Goal: Book appointment/travel/reservation

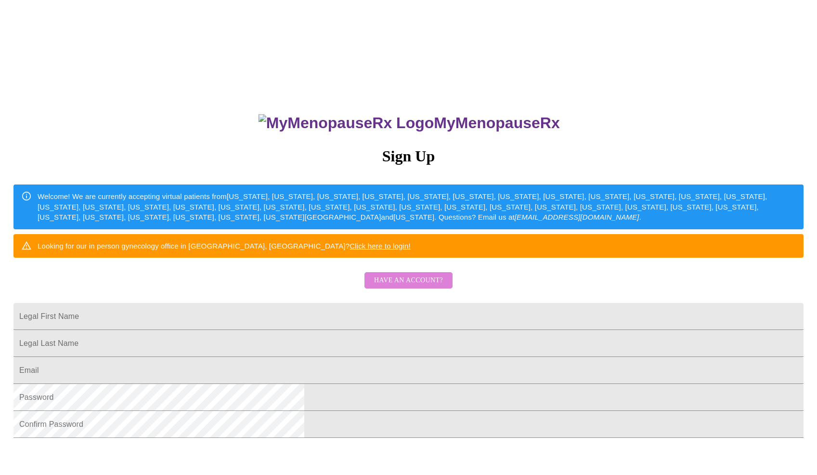
click at [412, 286] on span "Have an account?" at bounding box center [408, 280] width 69 height 12
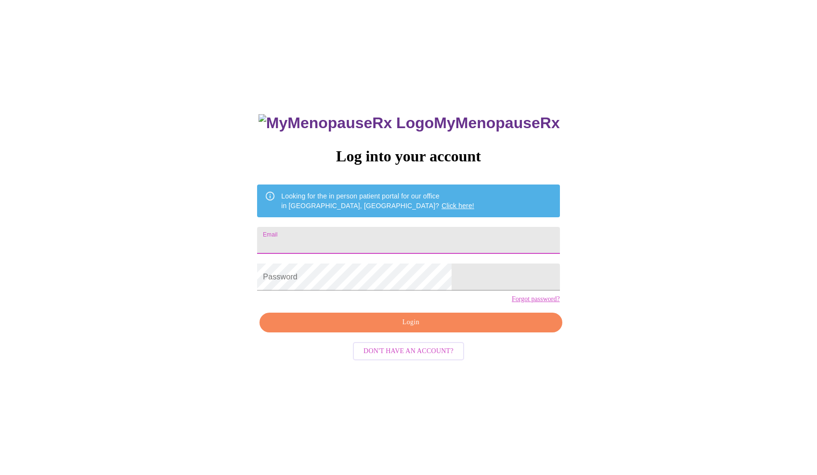
click at [359, 237] on input "Email" at bounding box center [408, 240] width 302 height 27
type input "[EMAIL_ADDRESS][DOMAIN_NAME]"
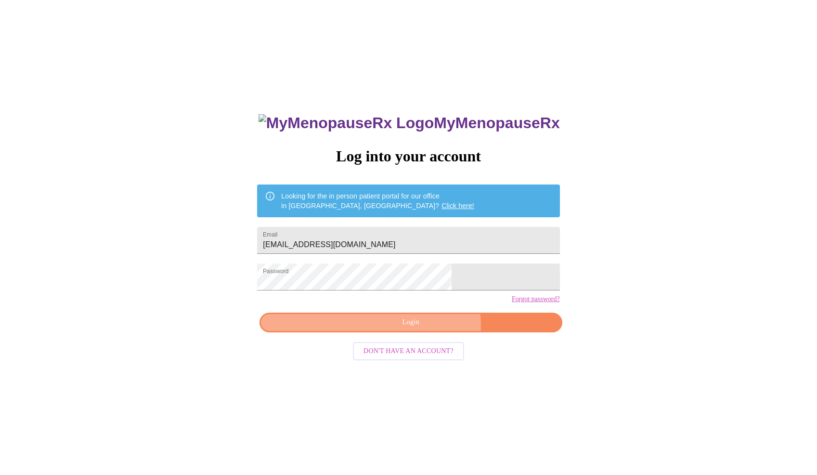
click at [424, 328] on span "Login" at bounding box center [410, 322] width 280 height 12
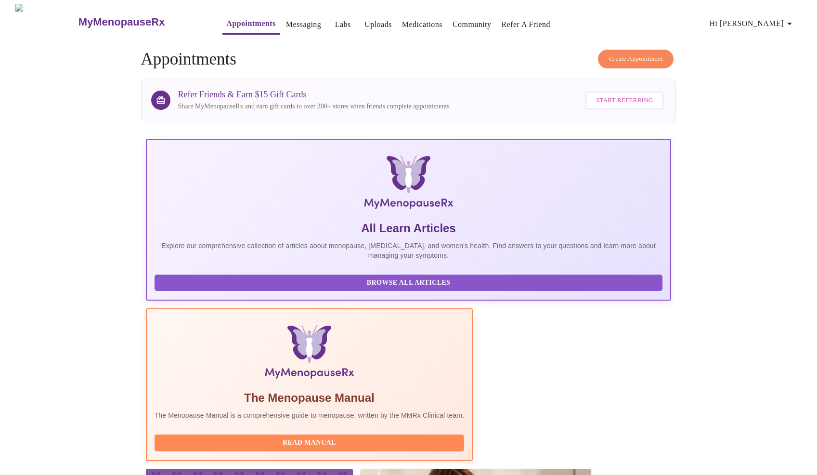
click at [634, 56] on span "Create Appointment" at bounding box center [636, 58] width 54 height 11
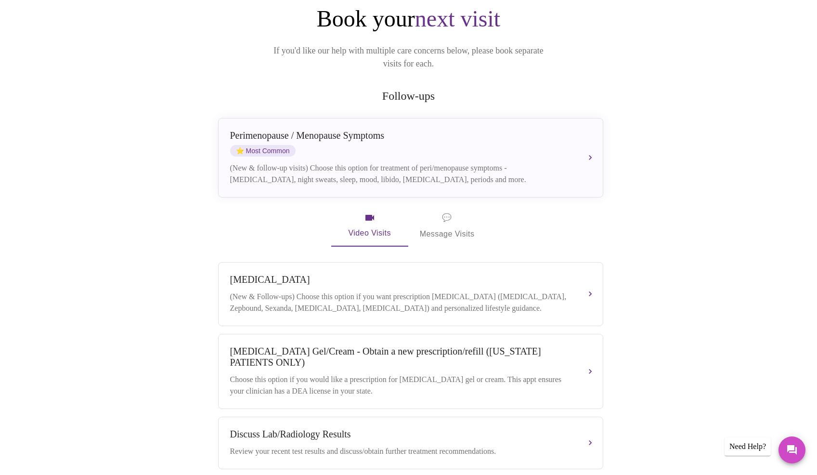
scroll to position [115, 0]
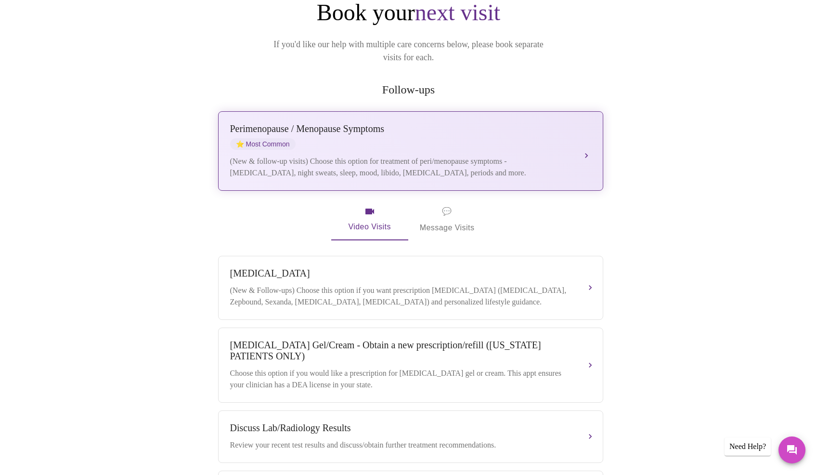
click at [322, 123] on div "Perimenopause / Menopause Symptoms" at bounding box center [401, 128] width 342 height 11
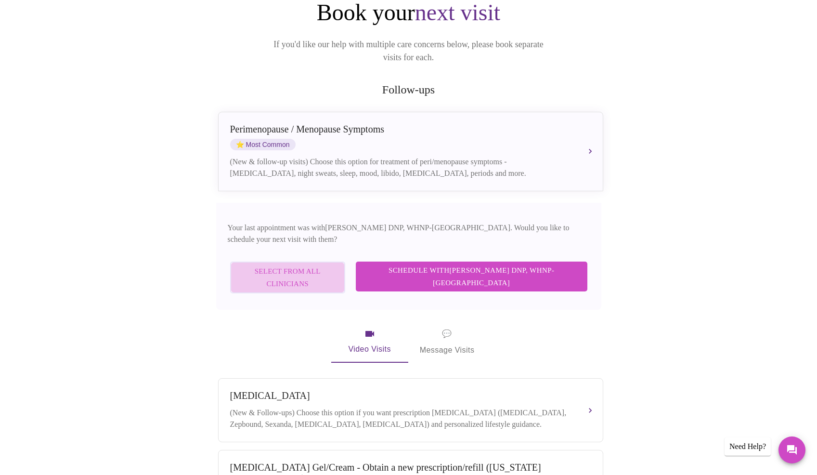
click at [316, 265] on span "Select from All Clinicians" at bounding box center [288, 278] width 94 height 26
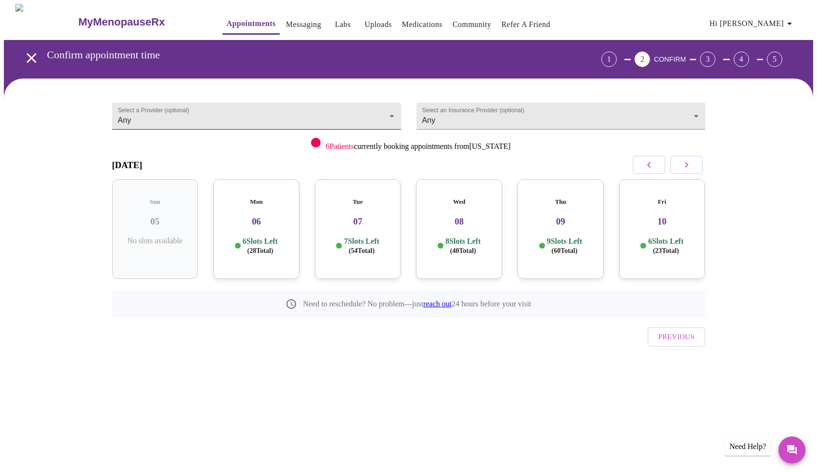
click at [395, 108] on body "MyMenopauseRx Appointments Messaging Labs Uploads Medications Community Refer a…" at bounding box center [408, 199] width 809 height 391
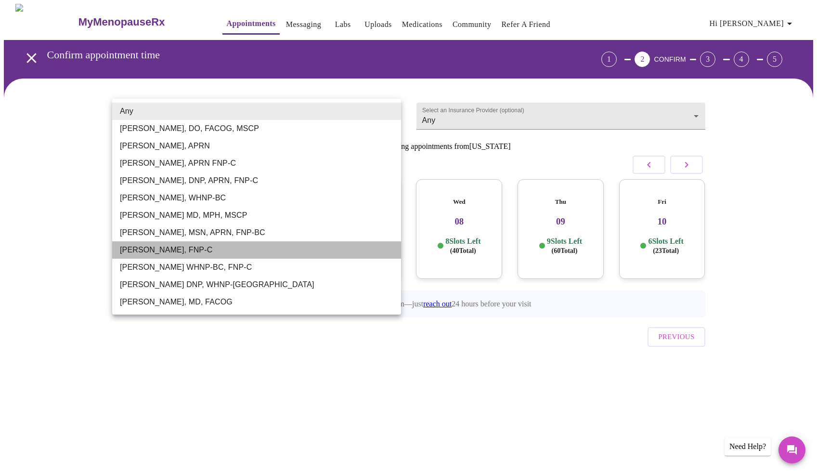
click at [192, 253] on li "[PERSON_NAME], FNP-C" at bounding box center [256, 249] width 289 height 17
type input "[PERSON_NAME], FNP-C"
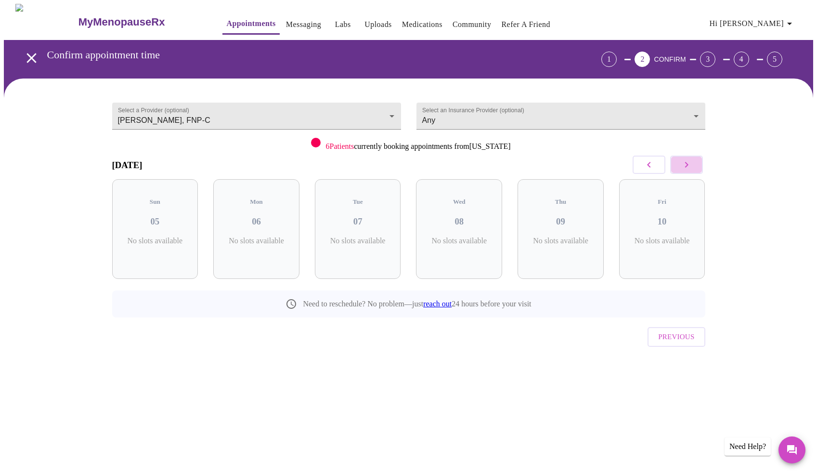
click at [690, 166] on icon "button" at bounding box center [686, 165] width 12 height 12
click at [690, 167] on icon "button" at bounding box center [686, 165] width 12 height 12
click at [646, 166] on icon "button" at bounding box center [649, 165] width 12 height 12
click at [558, 216] on h3 "14" at bounding box center [560, 221] width 71 height 11
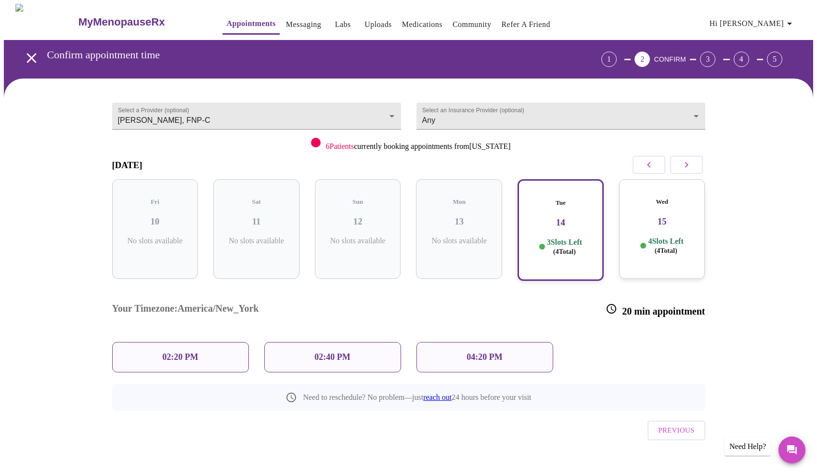
click at [212, 342] on div "02:20 PM" at bounding box center [180, 357] width 137 height 30
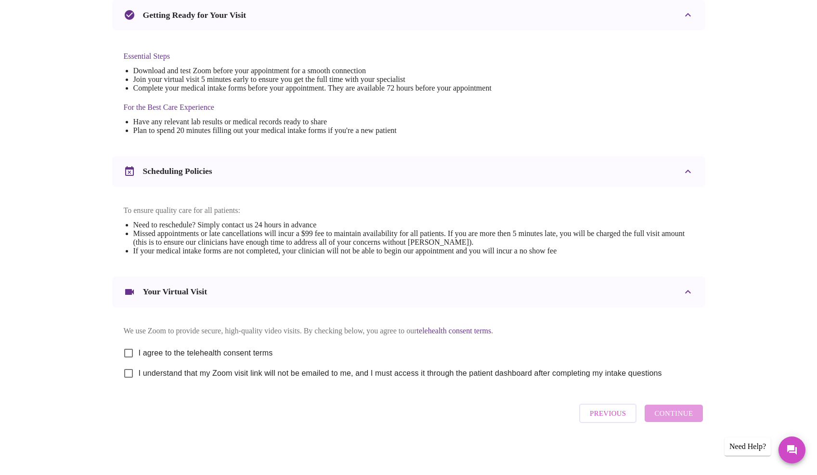
scroll to position [223, 0]
click at [129, 350] on input "I agree to the telehealth consent terms" at bounding box center [128, 353] width 20 height 20
checkbox input "true"
click at [127, 372] on input "I understand that my Zoom visit link will not be emailed to me, and I must acce…" at bounding box center [128, 373] width 20 height 20
checkbox input "true"
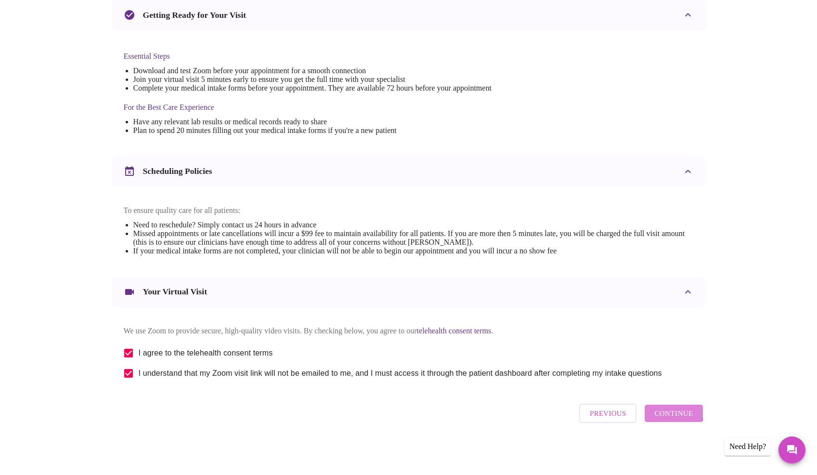
click at [671, 412] on span "Continue" at bounding box center [673, 413] width 38 height 13
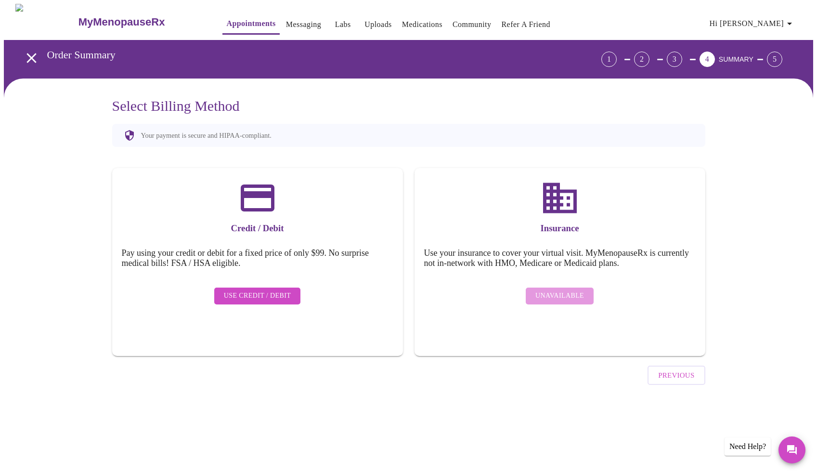
click at [261, 291] on span "Use Credit / Debit" at bounding box center [257, 296] width 67 height 12
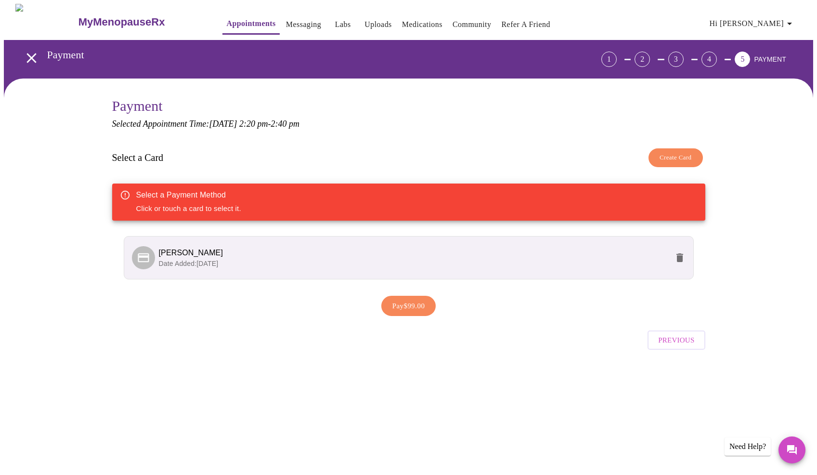
click at [206, 259] on span "Date Added: [DATE]" at bounding box center [189, 263] width 60 height 8
click at [203, 252] on span "[PERSON_NAME]" at bounding box center [191, 252] width 64 height 8
click at [691, 150] on button "Create Card" at bounding box center [675, 157] width 54 height 19
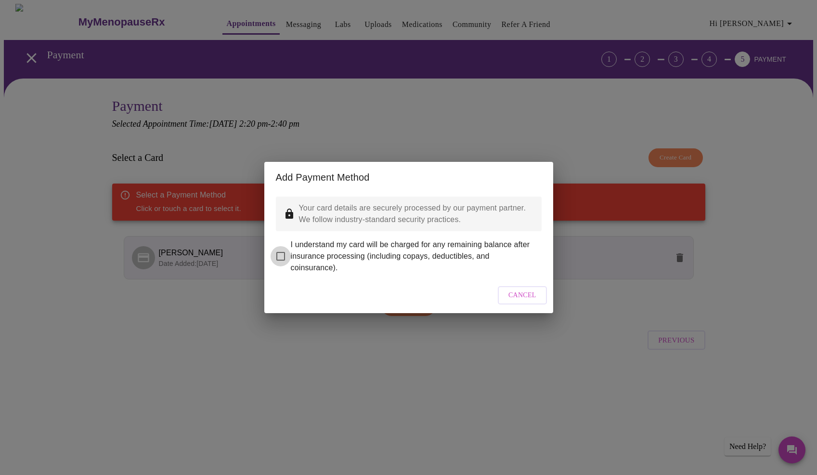
click at [280, 249] on input "I understand my card will be charged for any remaining balance after insurance …" at bounding box center [280, 256] width 20 height 20
checkbox input "true"
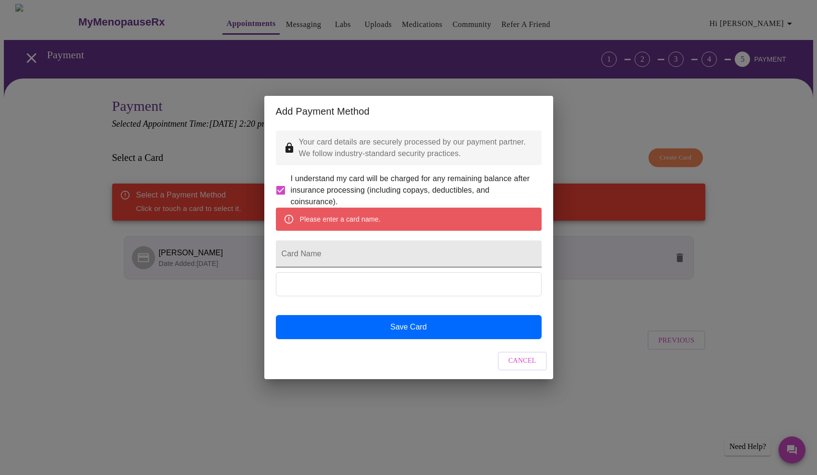
click at [323, 257] on input "Card Name" at bounding box center [409, 253] width 266 height 27
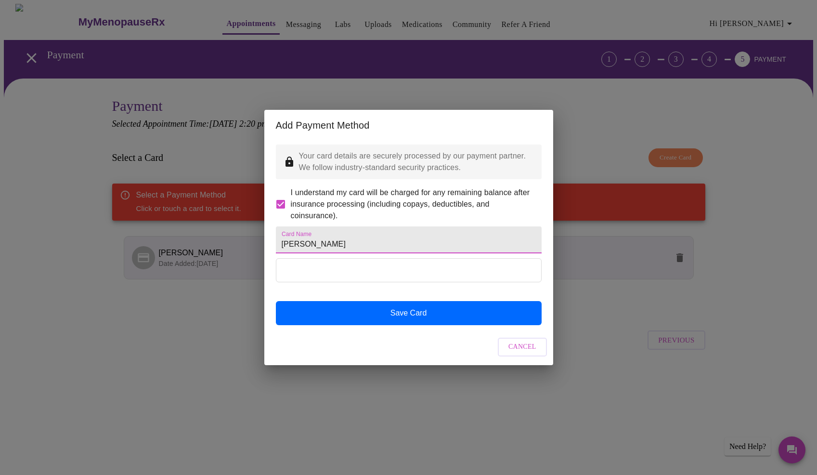
type input "[PERSON_NAME]"
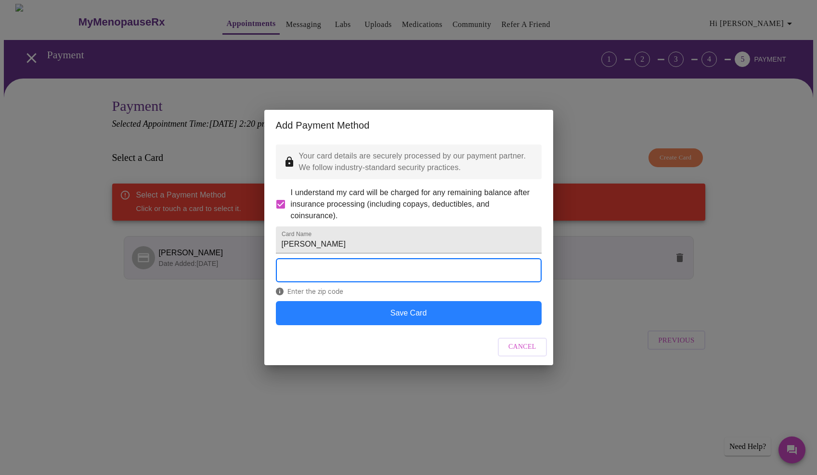
click at [411, 325] on button "Save Card" at bounding box center [409, 313] width 266 height 24
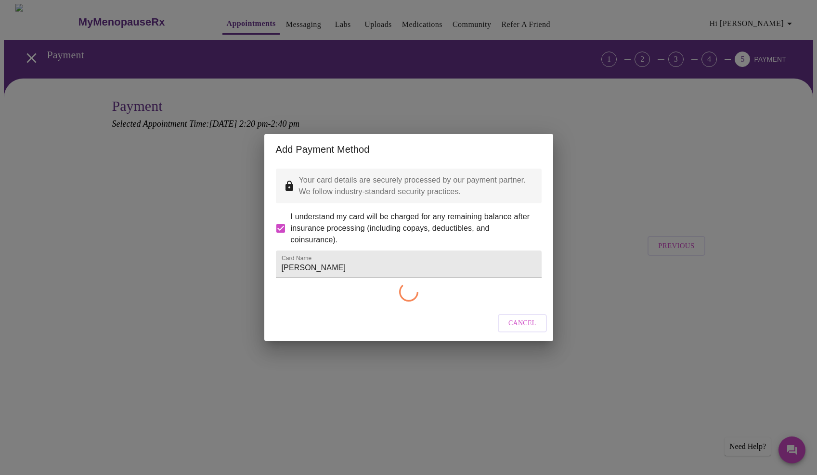
checkbox input "false"
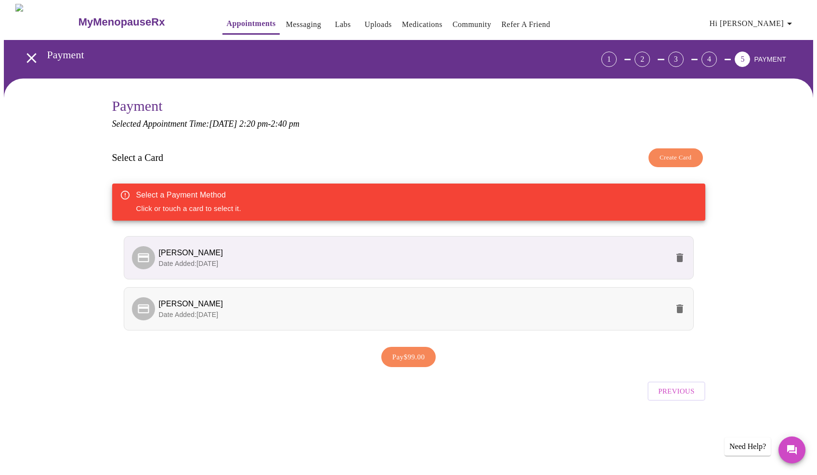
click at [279, 304] on span "[PERSON_NAME]" at bounding box center [413, 304] width 509 height 12
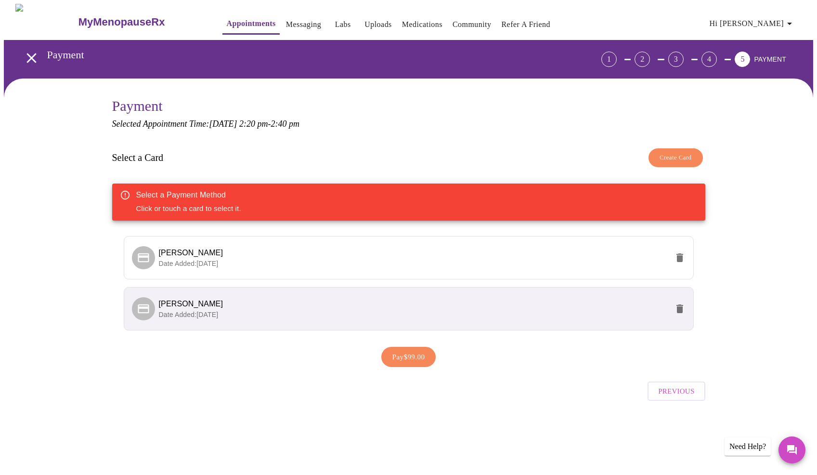
click at [397, 355] on span "Pay $99.00" at bounding box center [408, 356] width 33 height 13
